Goal: Use online tool/utility: Utilize a website feature to perform a specific function

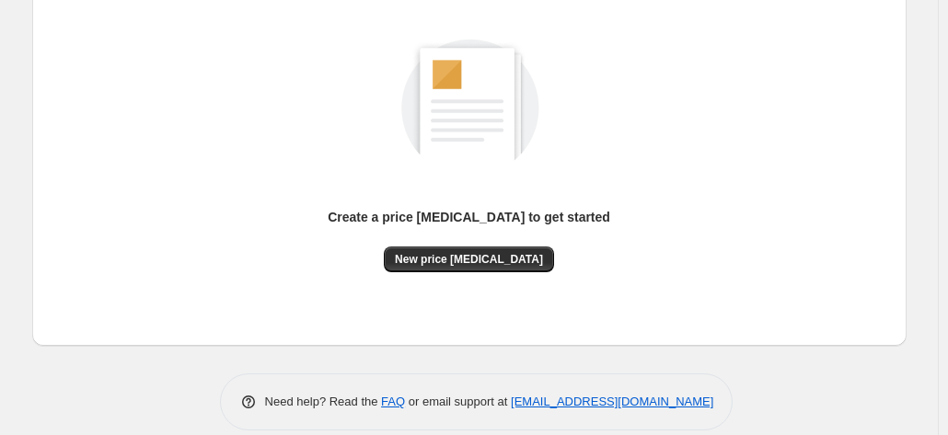
scroll to position [253, 0]
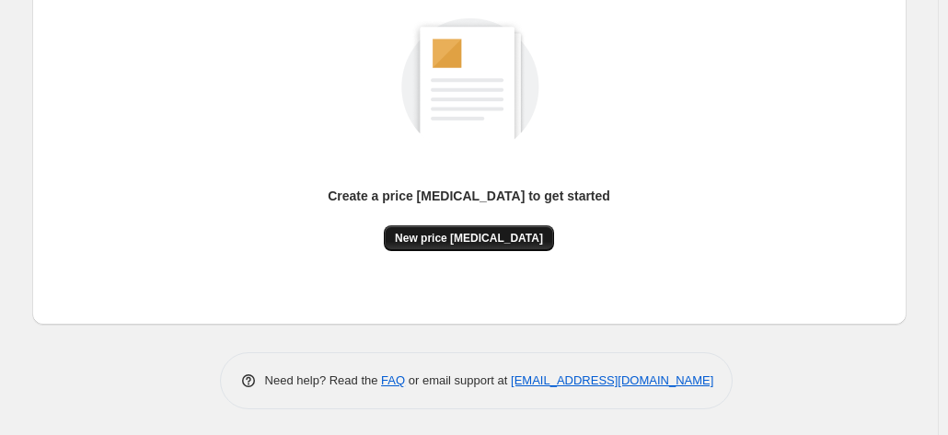
click at [507, 228] on button "New price [MEDICAL_DATA]" at bounding box center [469, 239] width 170 height 26
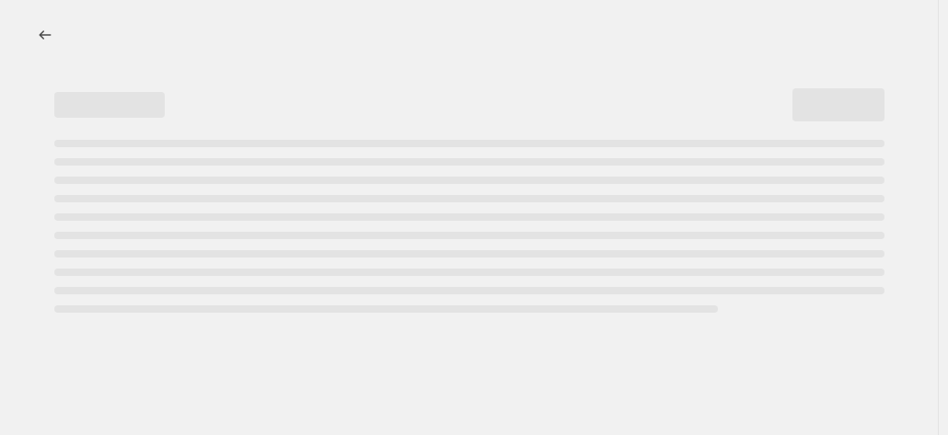
select select "percentage"
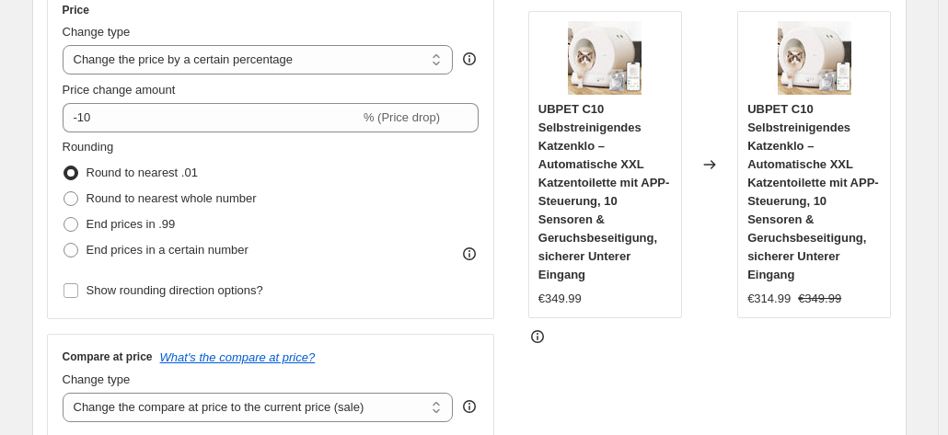
scroll to position [368, 0]
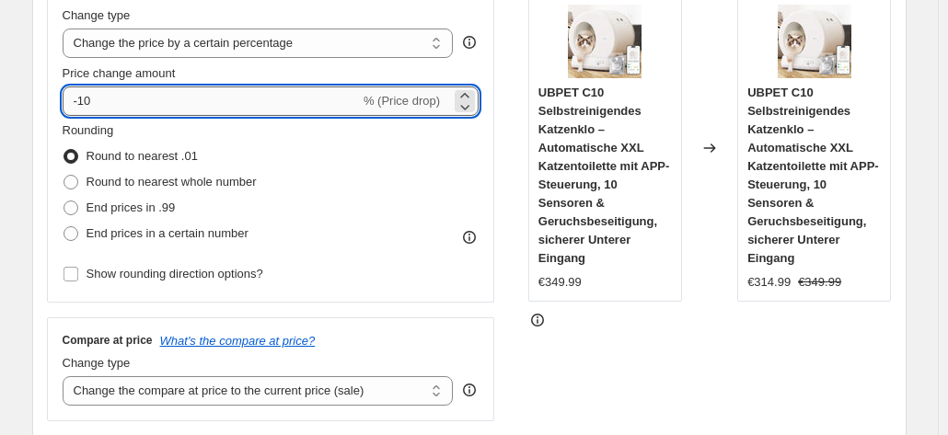
click at [235, 110] on input "-10" at bounding box center [211, 101] width 297 height 29
type input "-1"
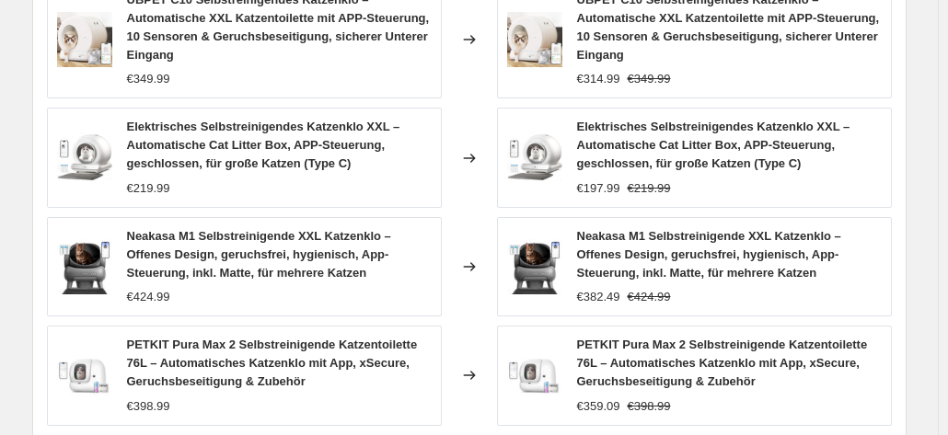
scroll to position [1473, 0]
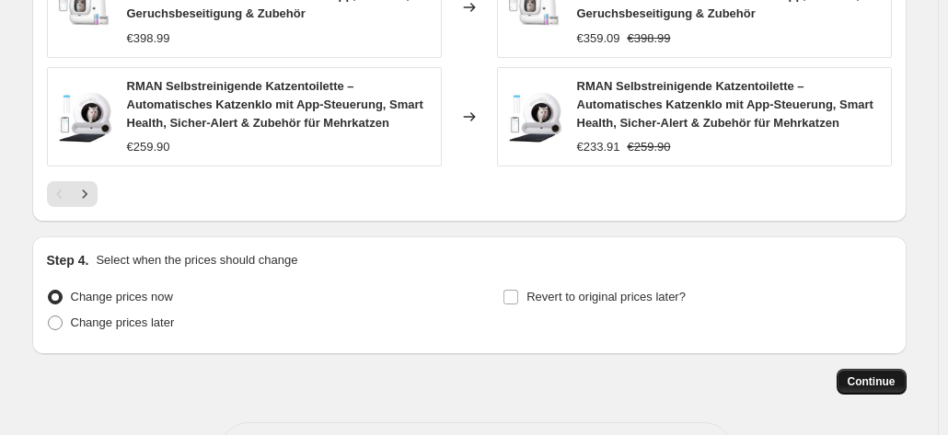
type input "-30"
click at [887, 369] on button "Continue" at bounding box center [872, 382] width 70 height 26
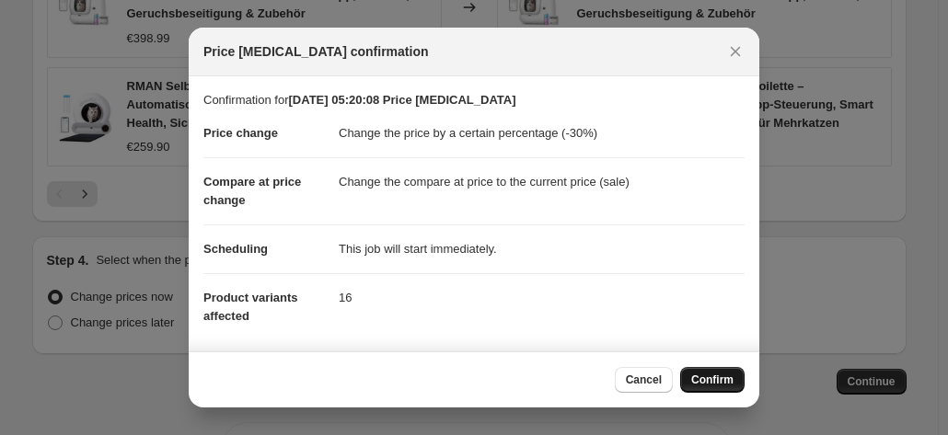
click at [720, 380] on span "Confirm" at bounding box center [712, 380] width 42 height 15
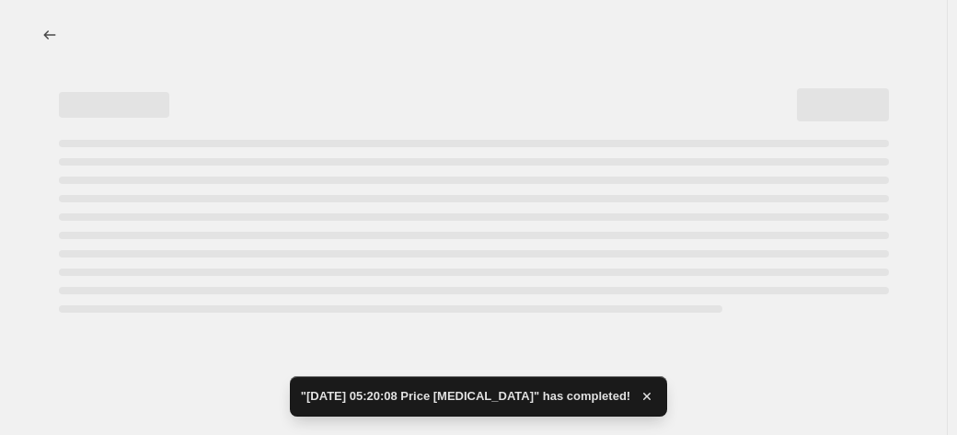
select select "percentage"
